Goal: Task Accomplishment & Management: Complete application form

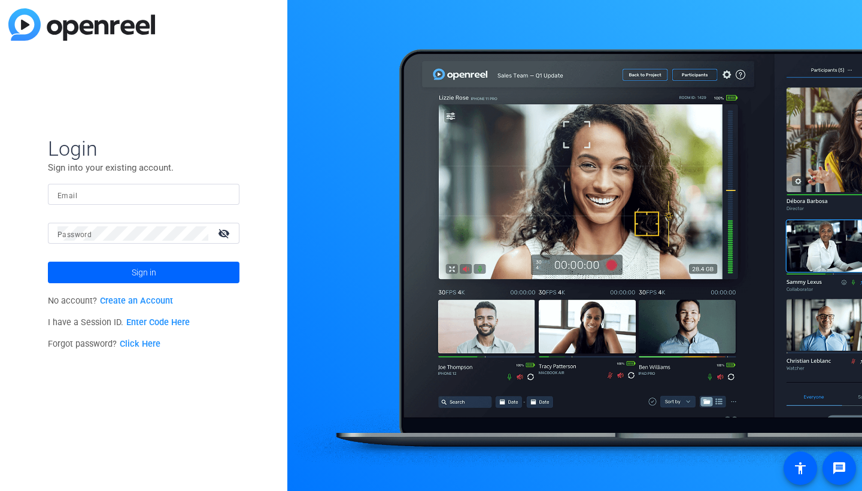
click at [133, 301] on link "Create an Account" at bounding box center [136, 301] width 73 height 10
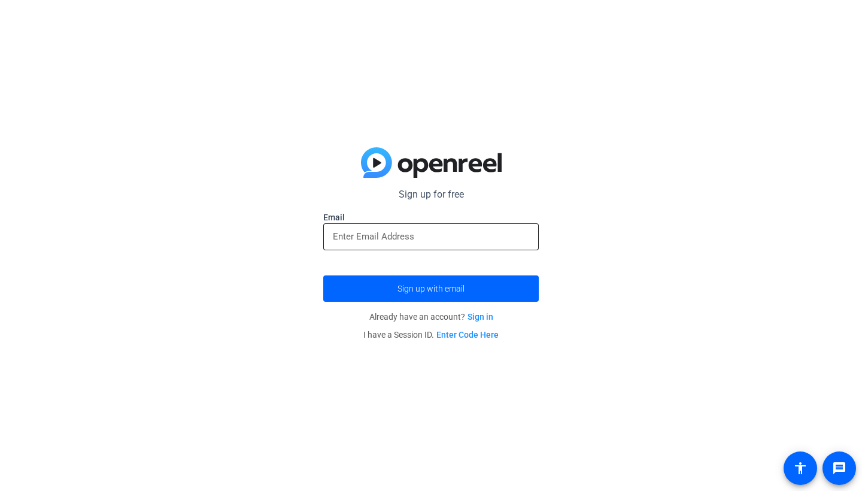
click at [453, 228] on div at bounding box center [431, 236] width 196 height 27
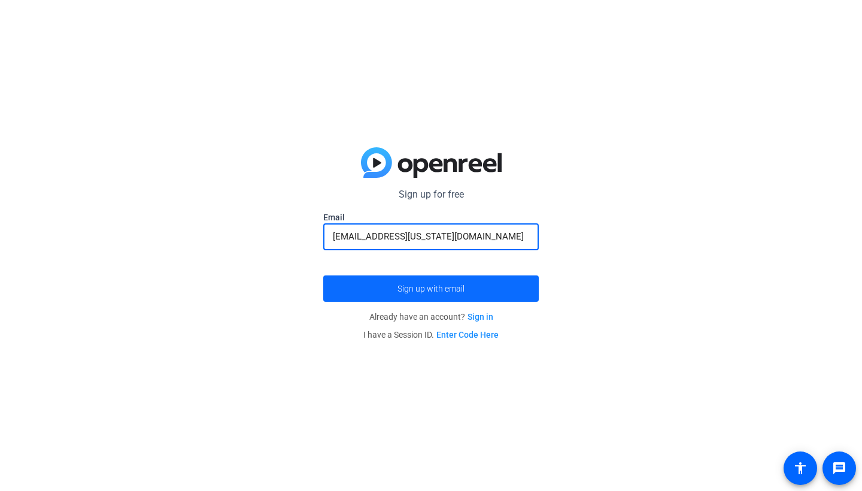
type input "[EMAIL_ADDRESS][US_STATE][DOMAIN_NAME]"
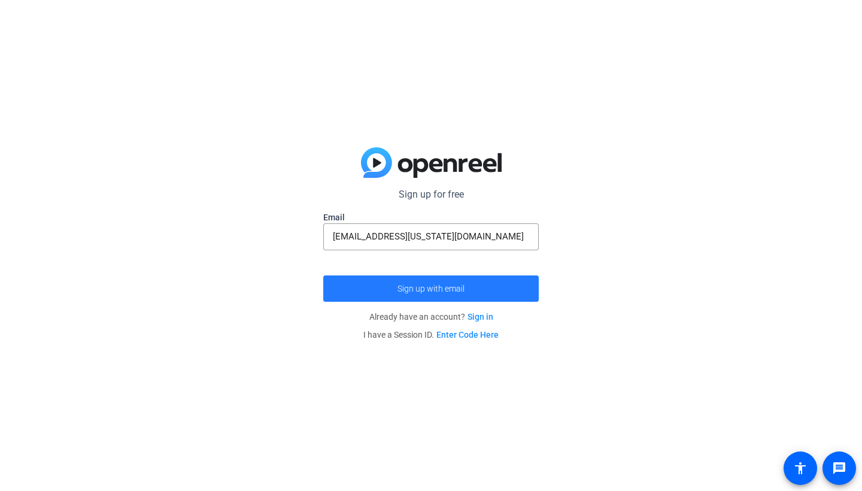
click at [432, 289] on span "Sign up with email" at bounding box center [430, 289] width 67 height 0
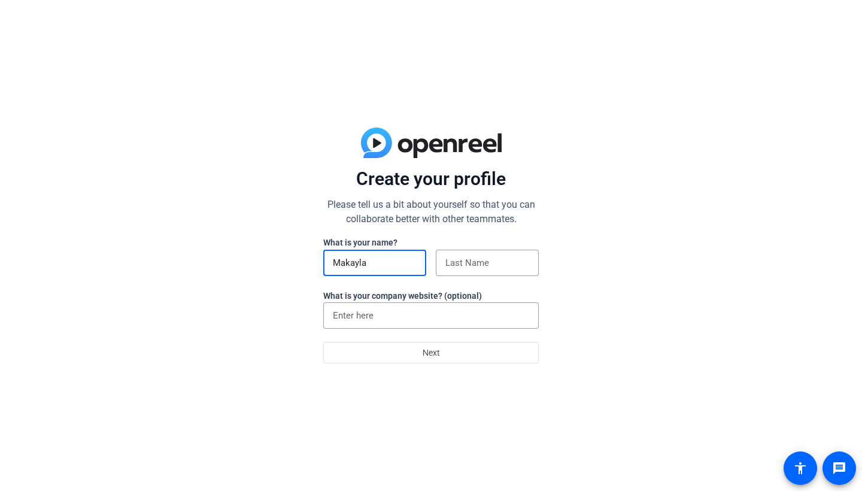
type input "Makayla"
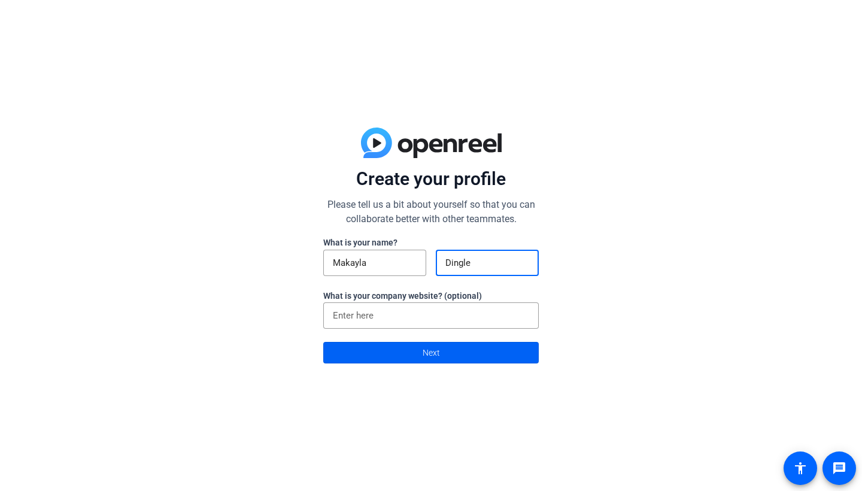
type input "Dingle"
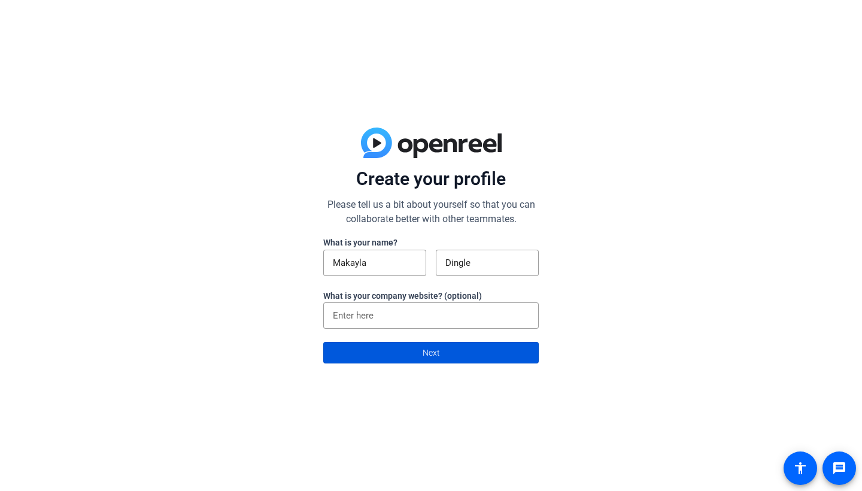
click at [369, 352] on span at bounding box center [431, 352] width 214 height 29
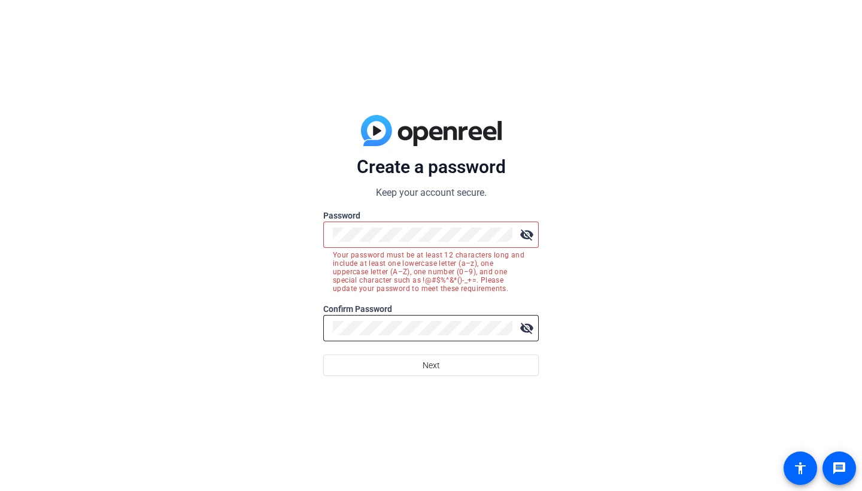
click at [430, 338] on div at bounding box center [423, 328] width 180 height 26
click at [454, 372] on span at bounding box center [431, 365] width 214 height 29
click at [522, 235] on mat-icon "visibility_off" at bounding box center [527, 235] width 24 height 24
click at [255, 237] on div "Create a password Keep your account secure. Password visibility Your password m…" at bounding box center [431, 245] width 862 height 491
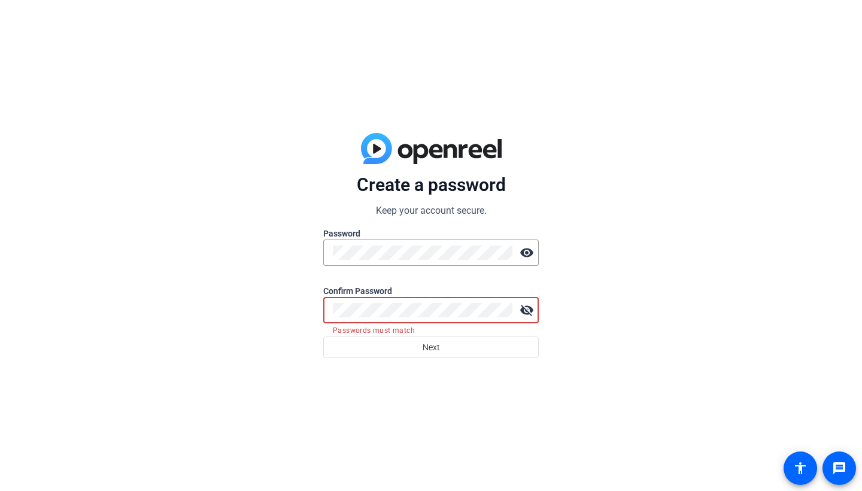
click at [248, 313] on div "Create a password Keep your account secure. Password visibility Confirm Passwor…" at bounding box center [431, 245] width 862 height 491
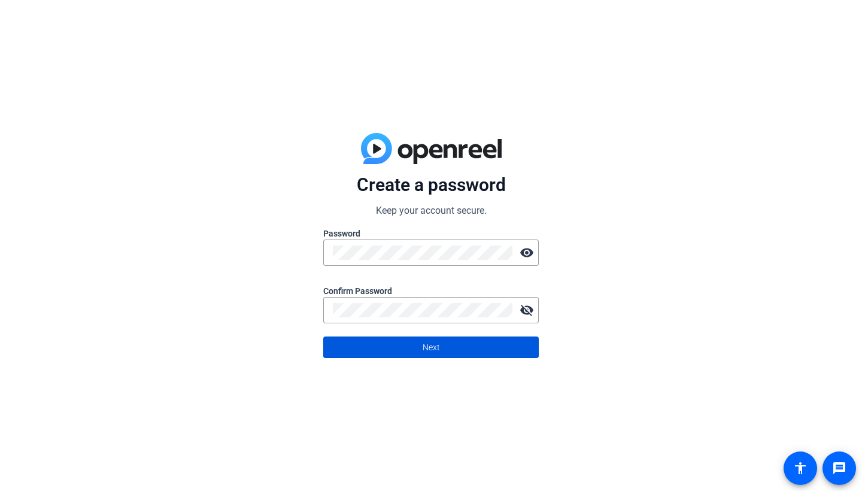
click at [372, 348] on span at bounding box center [431, 347] width 214 height 29
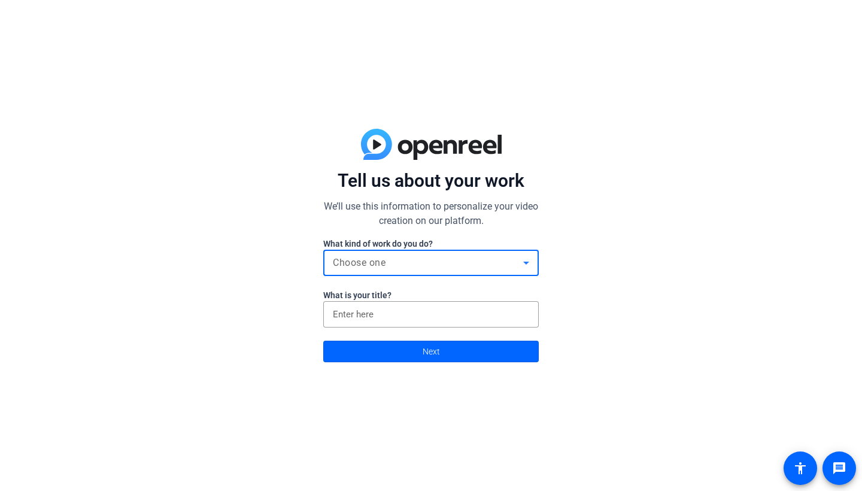
click at [432, 262] on div "Choose one" at bounding box center [428, 263] width 190 height 14
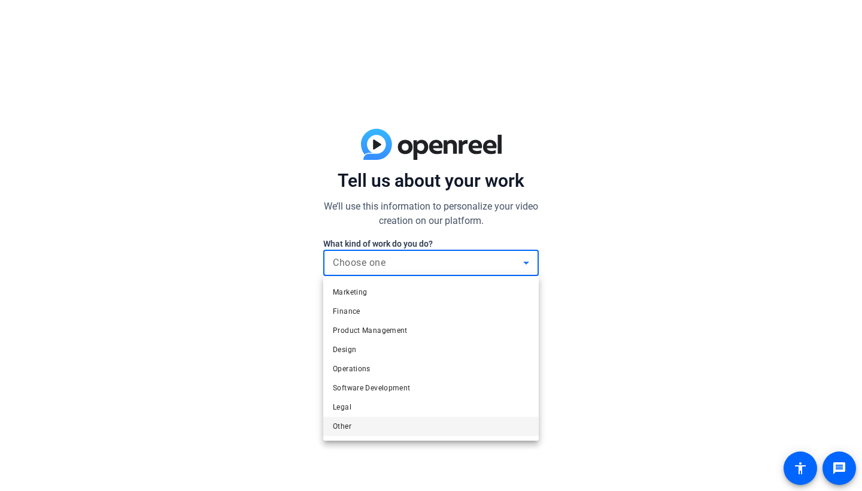
scroll to position [37, 0]
click at [398, 424] on mat-option "Other" at bounding box center [431, 426] width 216 height 19
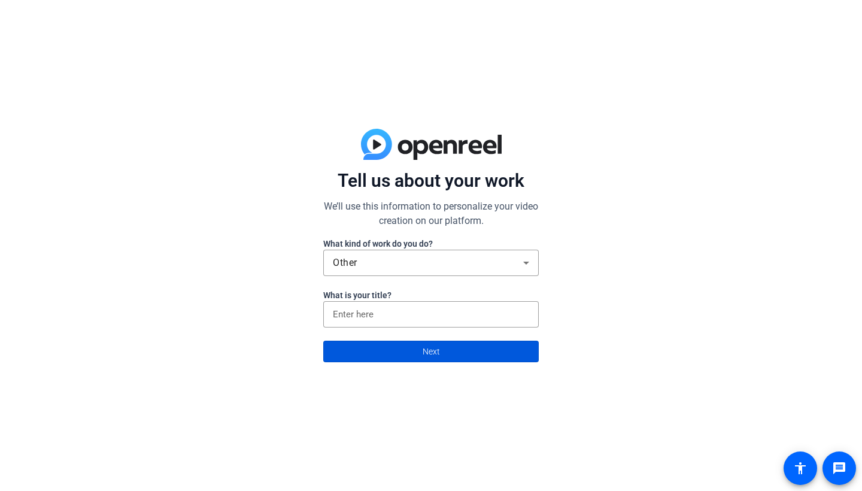
click at [436, 360] on span "Next" at bounding box center [431, 351] width 17 height 23
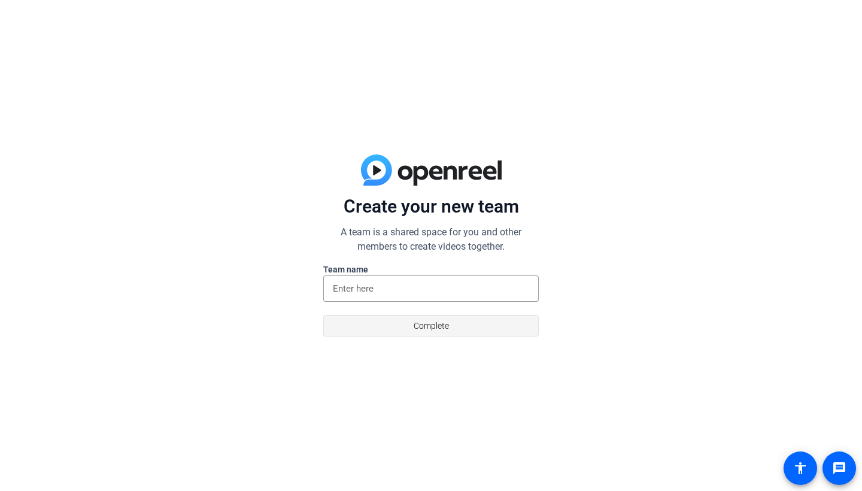
click at [468, 326] on span at bounding box center [431, 325] width 214 height 29
click at [462, 294] on input at bounding box center [431, 288] width 196 height 14
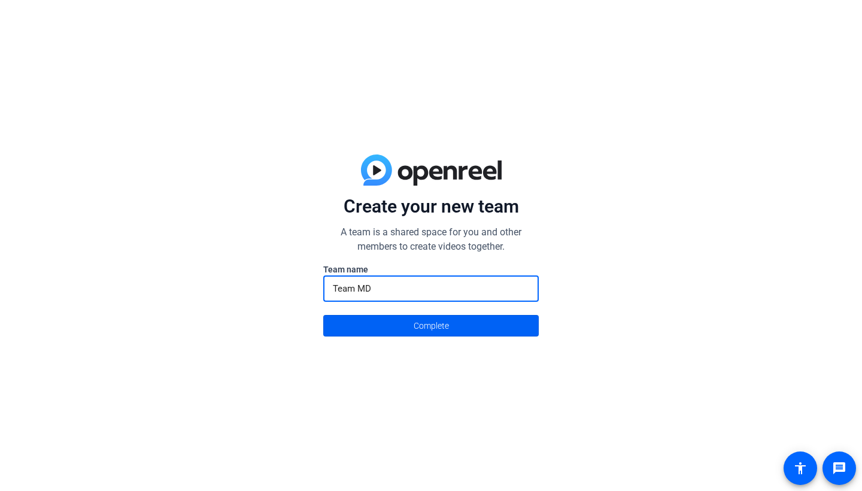
type input "Team MD"
click at [468, 333] on span at bounding box center [431, 325] width 214 height 29
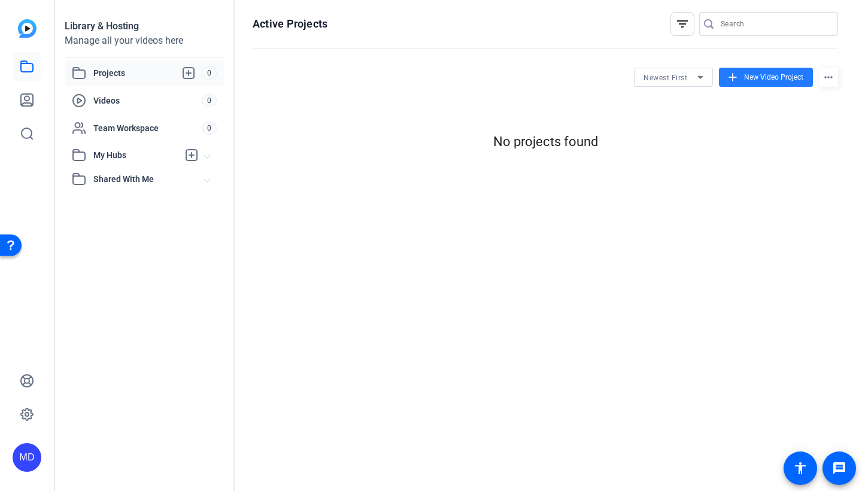
click at [773, 74] on span "New Video Project" at bounding box center [773, 77] width 59 height 11
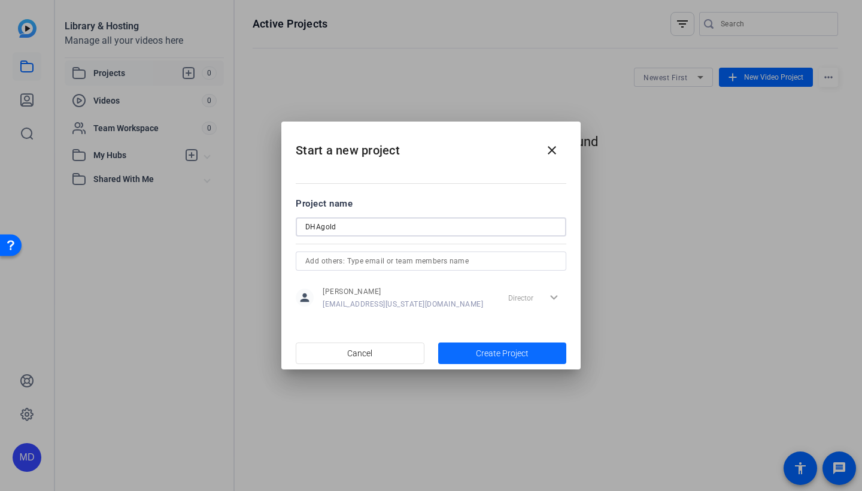
type input "DHAgold"
click at [491, 350] on span "Create Project" at bounding box center [502, 353] width 53 height 13
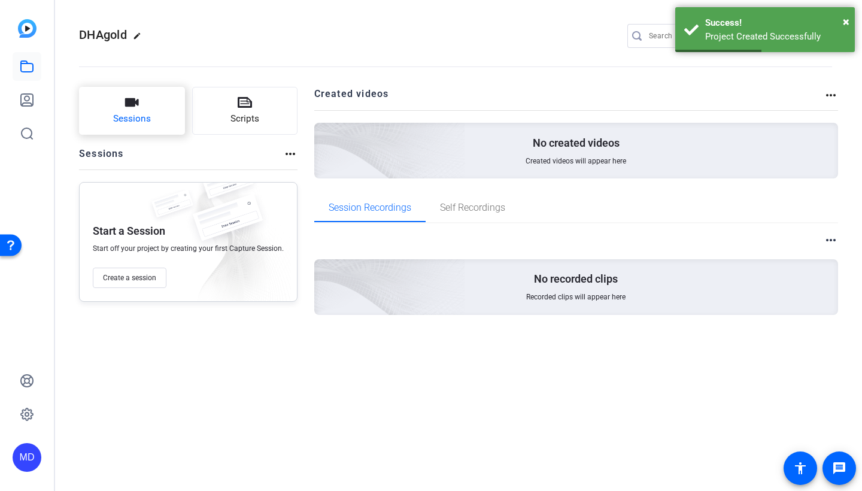
click at [129, 107] on icon "button" at bounding box center [132, 102] width 14 height 14
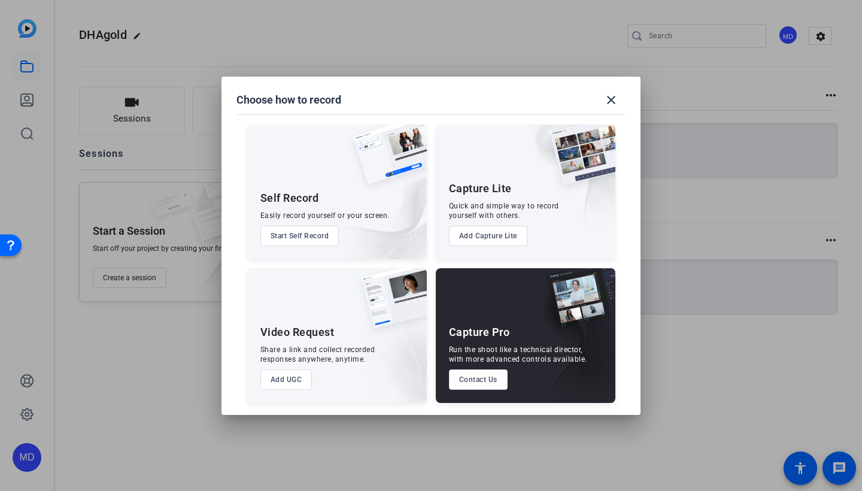
click at [302, 237] on button "Start Self Record" at bounding box center [299, 236] width 79 height 20
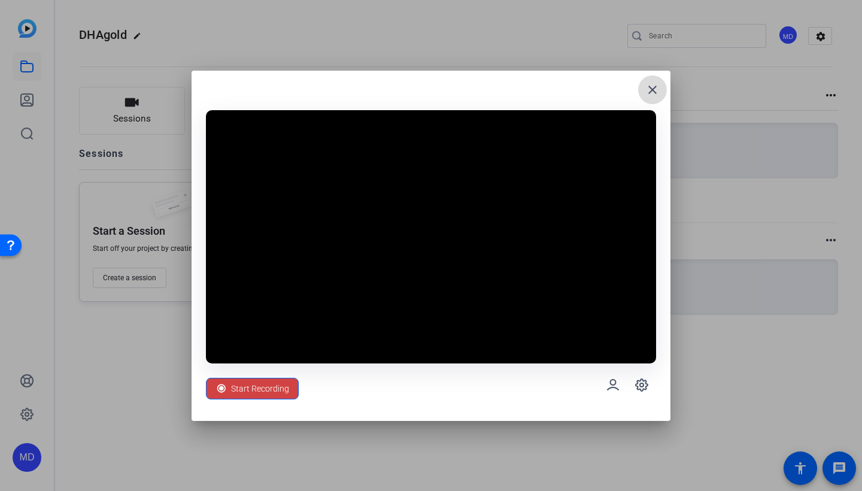
click at [647, 98] on span at bounding box center [652, 89] width 29 height 29
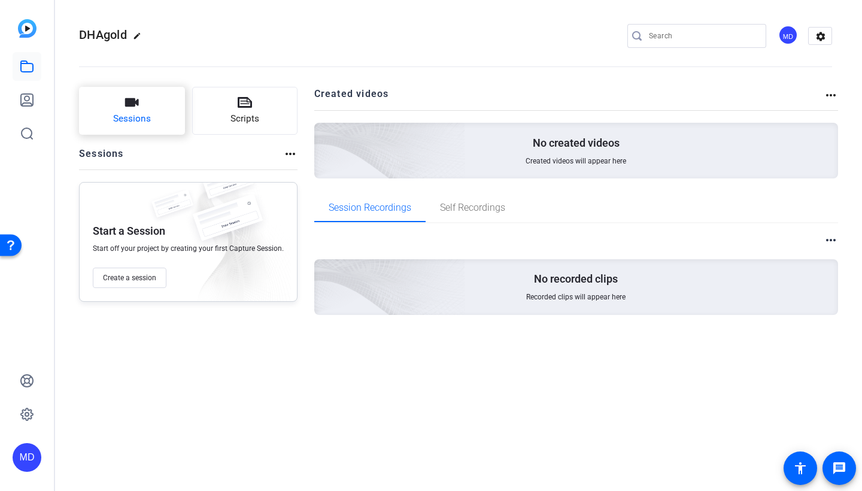
click at [120, 108] on button "Sessions" at bounding box center [132, 111] width 106 height 48
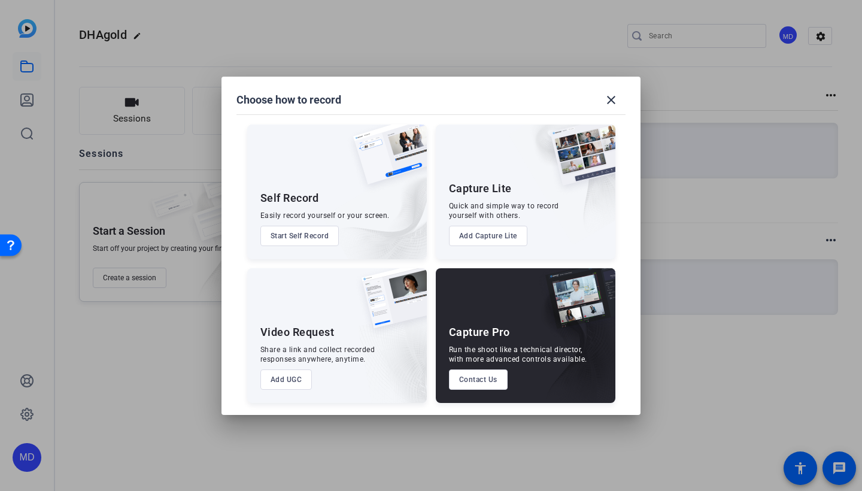
click at [334, 226] on button "Start Self Record" at bounding box center [299, 236] width 79 height 20
